Goal: Entertainment & Leisure: Consume media (video, audio)

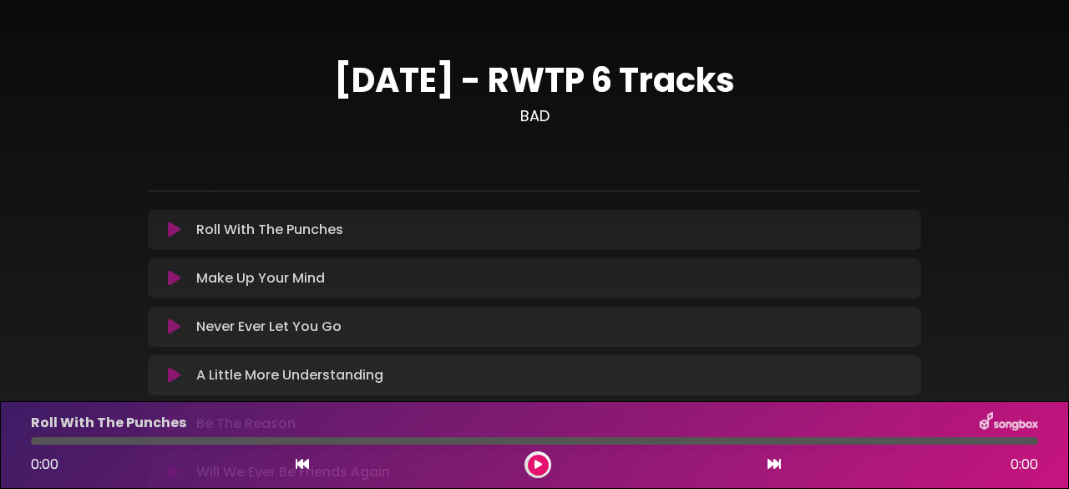
click at [524, 262] on div "Make Up Your Mind Loading Track... Your Feedback" at bounding box center [534, 278] width 773 height 40
click at [173, 236] on icon at bounding box center [174, 229] width 13 height 17
click at [172, 283] on icon at bounding box center [174, 278] width 13 height 17
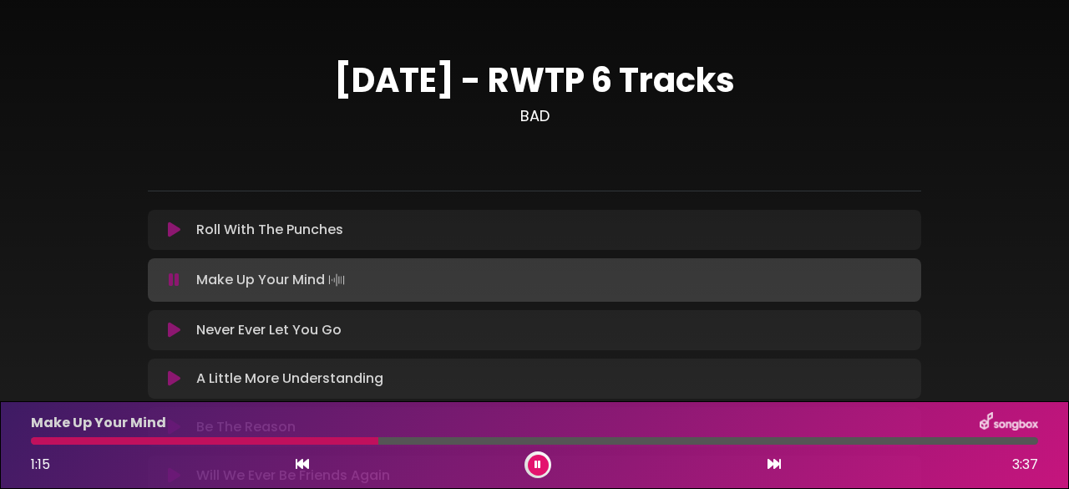
click at [168, 327] on icon at bounding box center [174, 330] width 13 height 17
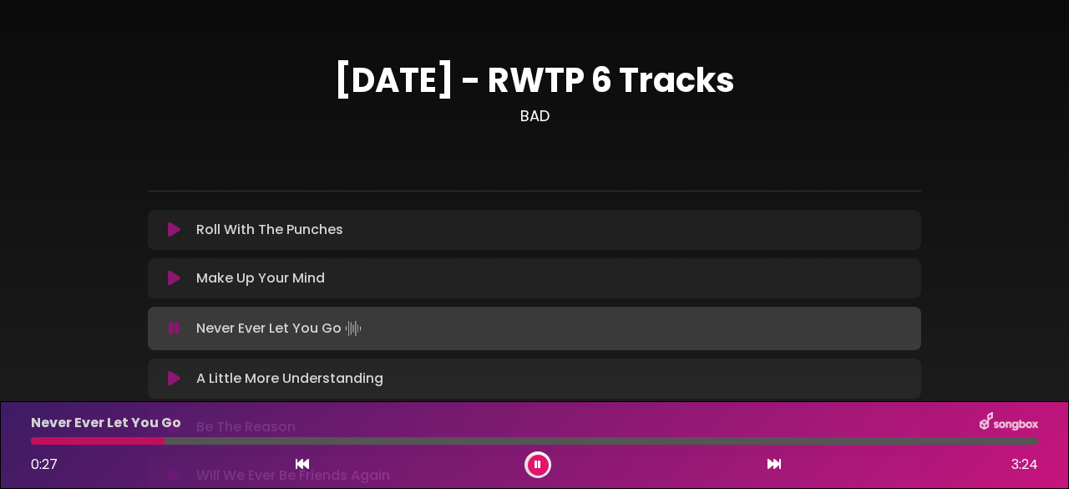
click at [167, 327] on button at bounding box center [174, 328] width 32 height 17
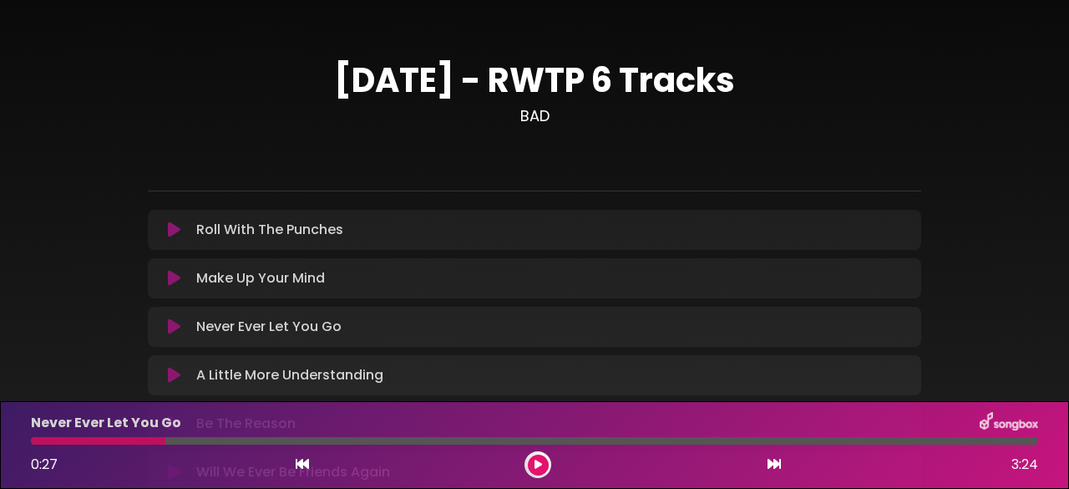
click at [168, 327] on icon at bounding box center [174, 326] width 13 height 17
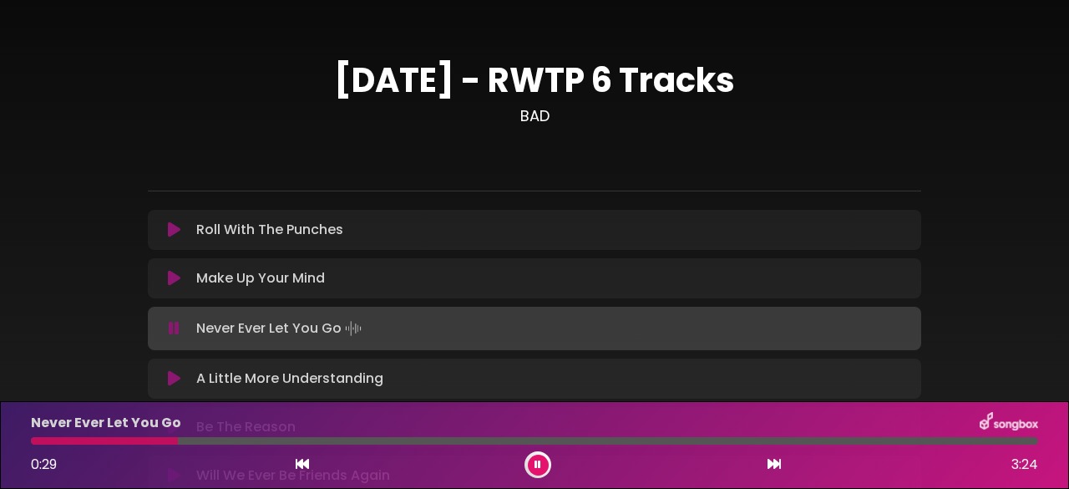
click at [181, 377] on button at bounding box center [174, 378] width 32 height 17
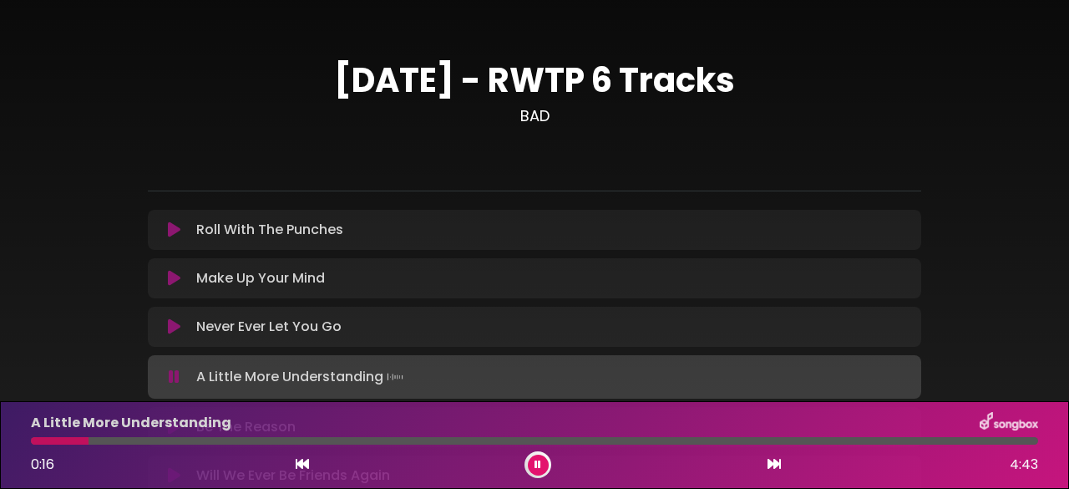
click at [1049, 383] on div "[DATE] - RWTP 6 Tracks BAD" at bounding box center [534, 272] width 1069 height 504
click at [165, 377] on button at bounding box center [174, 376] width 32 height 17
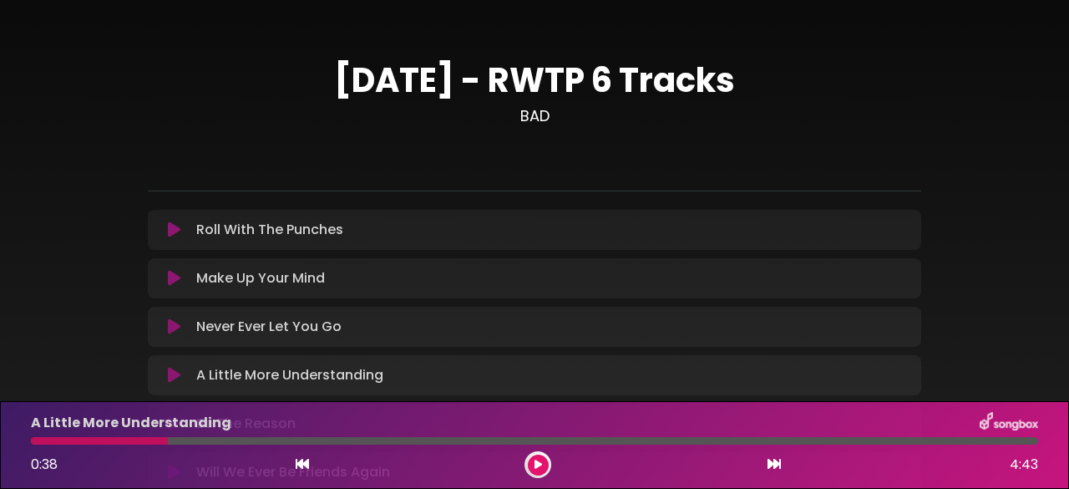
click at [267, 424] on div "A Little More Understanding" at bounding box center [534, 423] width 1027 height 22
click at [182, 470] on div "0:38 4:43" at bounding box center [534, 464] width 1027 height 27
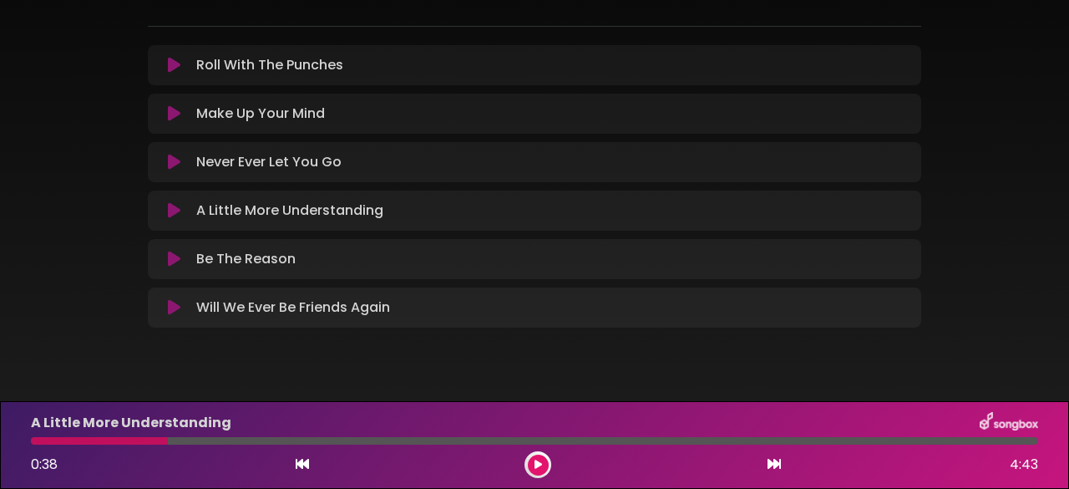
scroll to position [170, 0]
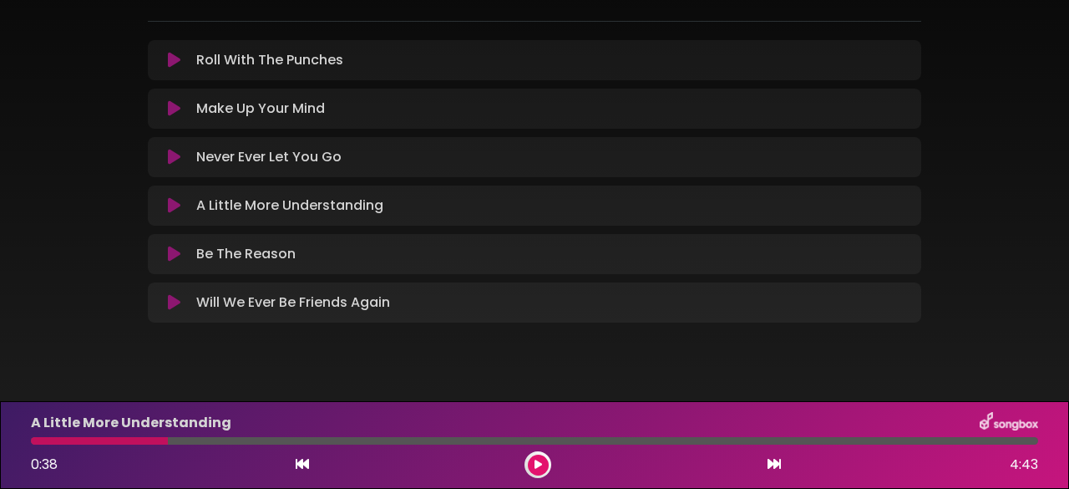
click at [168, 256] on icon at bounding box center [174, 254] width 13 height 17
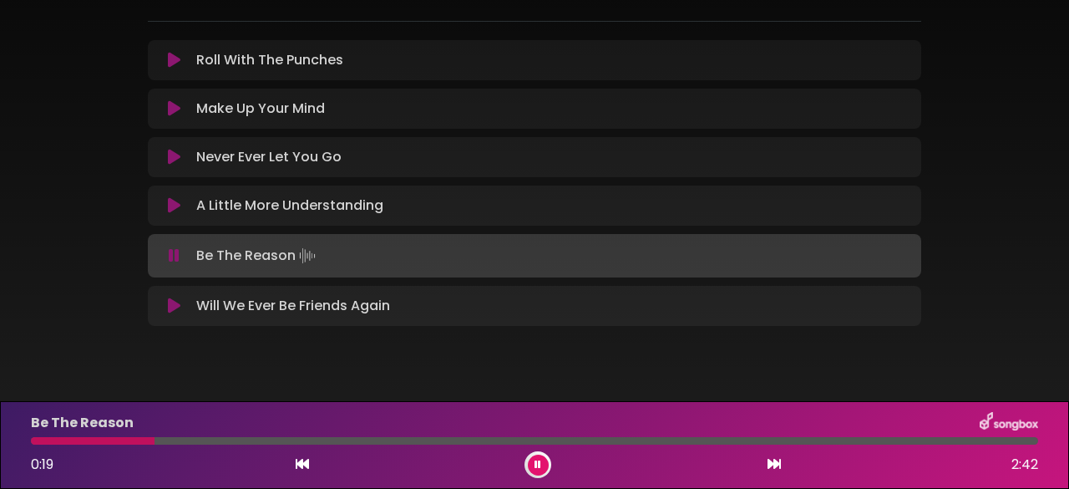
click at [165, 311] on button at bounding box center [174, 305] width 32 height 17
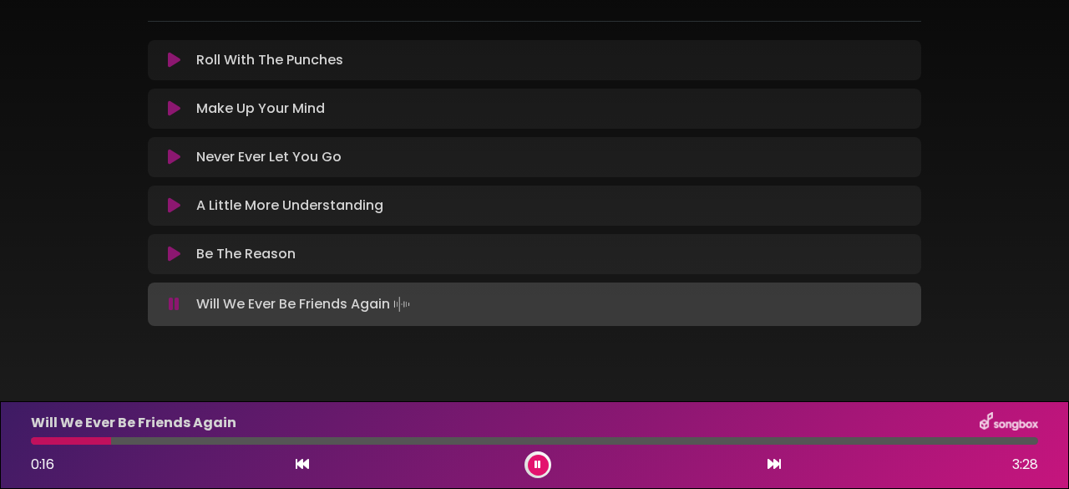
click at [172, 305] on icon at bounding box center [174, 304] width 11 height 17
